Goal: Information Seeking & Learning: Understand process/instructions

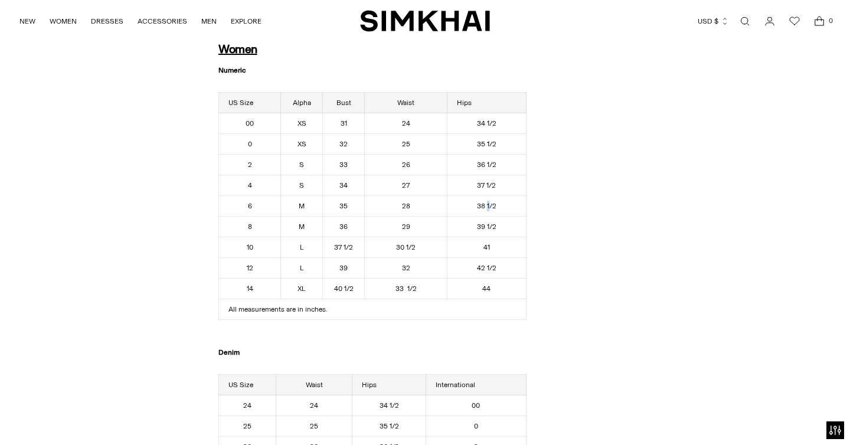
scroll to position [76, 0]
click at [498, 205] on td "38 1/2" at bounding box center [486, 206] width 79 height 21
click at [491, 230] on td "39 1/2" at bounding box center [486, 227] width 79 height 21
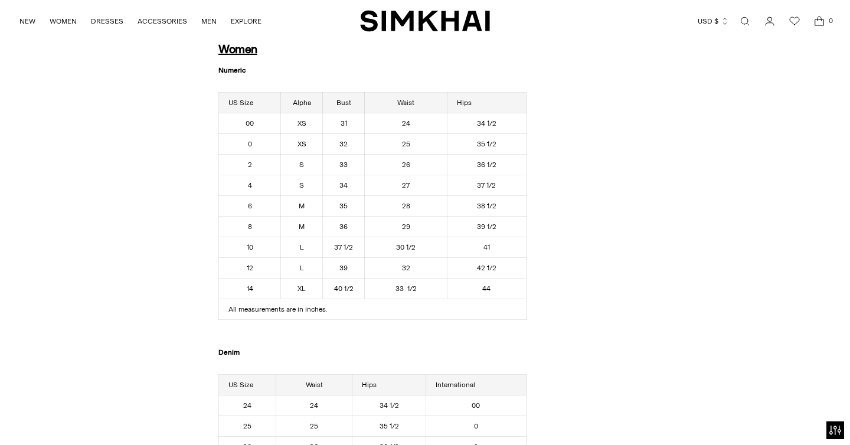
click at [491, 230] on td "39 1/2" at bounding box center [486, 227] width 79 height 21
